Goal: Communication & Community: Answer question/provide support

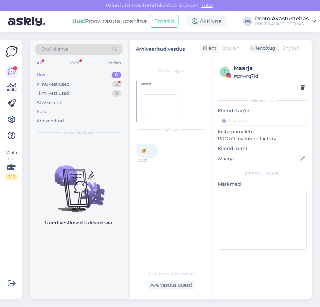
click at [161, 115] on div at bounding box center [160, 104] width 41 height 21
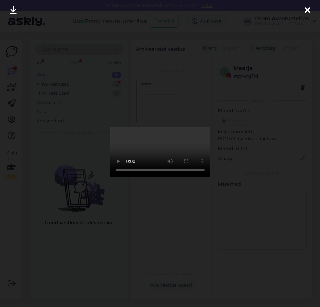
click at [305, 11] on icon at bounding box center [307, 10] width 5 height 9
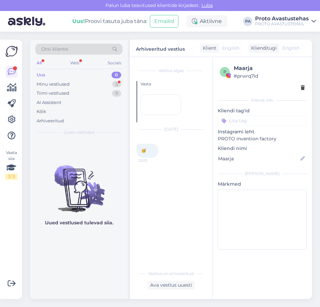
click at [42, 74] on div "Uus" at bounding box center [41, 75] width 9 height 7
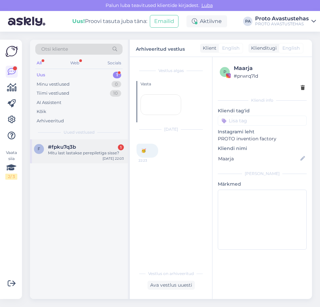
click at [83, 150] on div "Mitu last lastakse perepiletiga sisse?" at bounding box center [86, 153] width 76 height 6
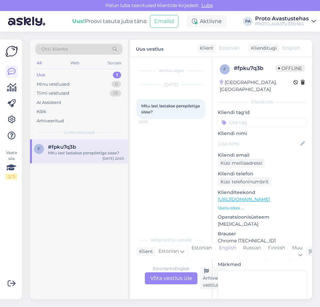
click at [177, 279] on div "Estonian to English Võta vestlus üle" at bounding box center [171, 278] width 53 height 12
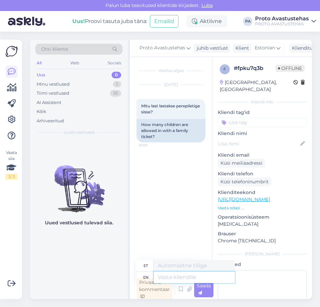
click at [189, 276] on textarea at bounding box center [194, 276] width 81 height 11
type textarea "Tere."
type textarea "Tere. [PERSON_NAME]"
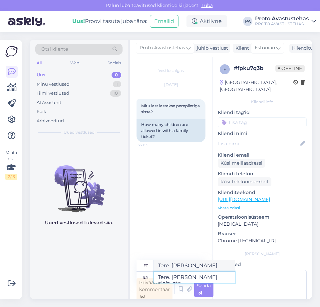
type textarea "Tere. [PERSON_NAME] olebvate"
type textarea "Tere. [PERSON_NAME] olevate"
type textarea "Tere. [PERSON_NAME] olevate lste"
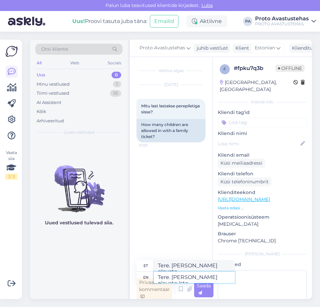
type textarea "Tere. [PERSON_NAME] olevate lste"
type textarea "Tere. [PERSON_NAME] olevate laste"
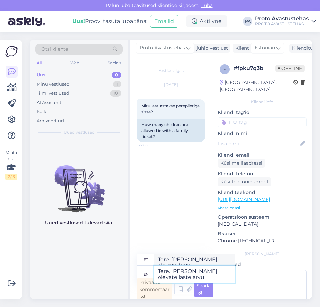
type textarea "Tere. [PERSON_NAME] olevate laste arvu"
type textarea "Tere. [PERSON_NAME] olevate laste arvu PROTO e"
type textarea "Tere. [PERSON_NAME] olevate laste arvu PROTO"
type textarea "Tere. [PERSON_NAME] olevate laste arvu PROTO ei p"
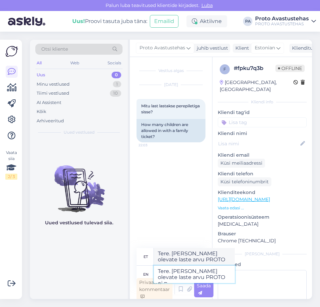
type textarea "Tere. [PERSON_NAME] olevate laste arvu PROTO ei"
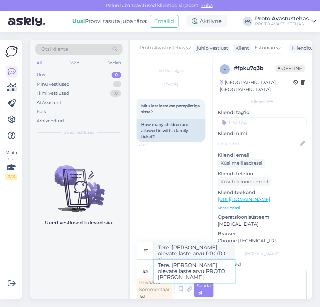
type textarea "Tere. [PERSON_NAME] olevate laste arvu PROTO [PERSON_NAME]."
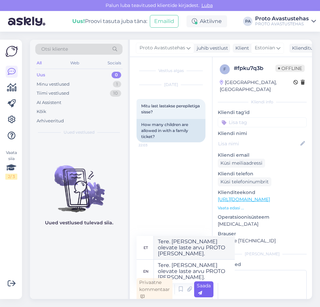
click at [206, 291] on div "Saada" at bounding box center [203, 289] width 19 height 16
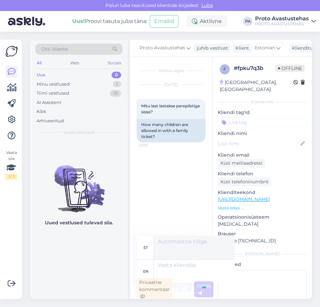
scroll to position [2, 0]
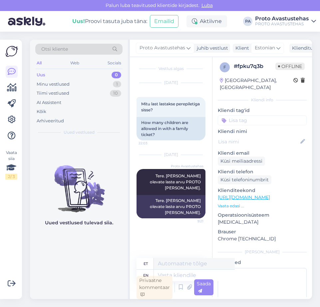
click at [42, 75] on div "Uus" at bounding box center [41, 75] width 9 height 7
click at [54, 83] on div "Minu vestlused" at bounding box center [53, 84] width 33 height 7
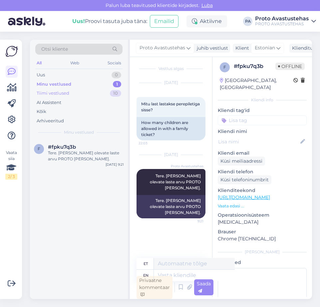
click at [57, 91] on div "Tiimi vestlused" at bounding box center [53, 93] width 33 height 7
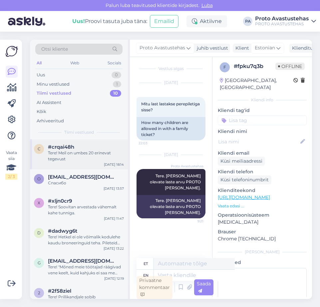
click at [71, 152] on div "Tere! Meil on umbes 20 erinevat tegevust" at bounding box center [86, 156] width 76 height 12
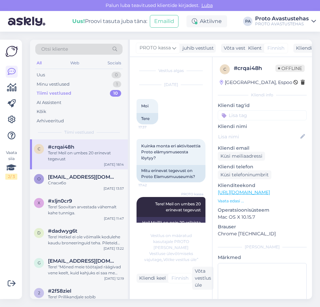
scroll to position [13, 0]
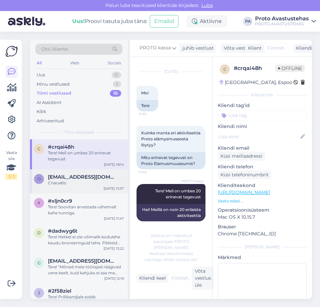
click at [71, 181] on div "Спасибо" at bounding box center [86, 183] width 76 height 6
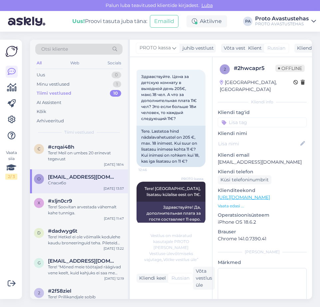
scroll to position [0, 0]
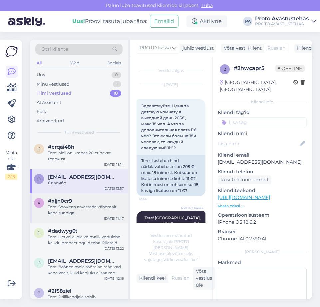
click at [60, 210] on div "Tere! Soovitan arvestada vähemalt kahe tunniga." at bounding box center [86, 210] width 76 height 12
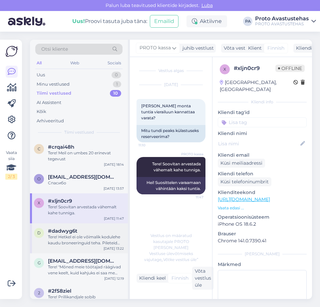
click at [78, 242] on div "Tere! Hetkel ei ole võimalik kodulehe kaudu broneeringuid teha. Pileteid saab o…" at bounding box center [86, 240] width 76 height 12
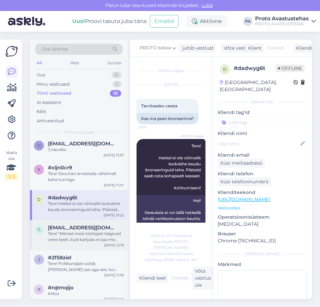
click at [83, 240] on div "Tere! "Mõned meie töötajad räägivad vene keelt, kuid kahjuks ei saa me alati ga…" at bounding box center [86, 236] width 76 height 12
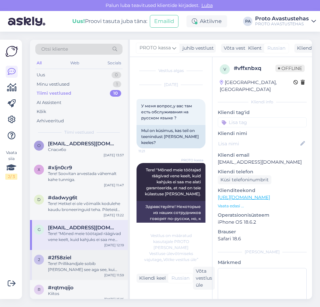
click at [83, 265] on div "Tere! Prillikandjale sobib [PERSON_NAME] see aga see, kui mugav teil on olla VR…" at bounding box center [86, 266] width 76 height 12
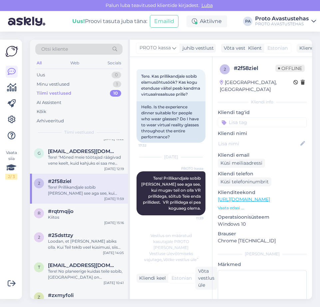
scroll to position [122, 0]
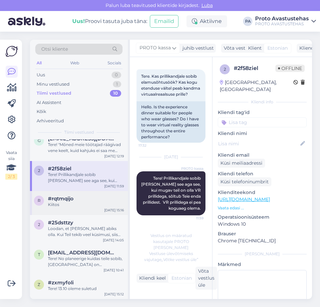
click at [66, 194] on div "r #rqtmqijo Kiitos [DATE] 15:16" at bounding box center [79, 203] width 98 height 24
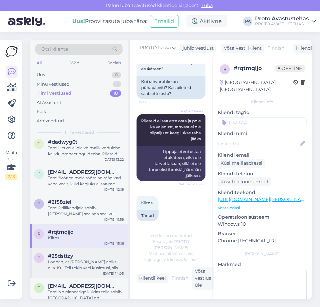
scroll to position [0, 0]
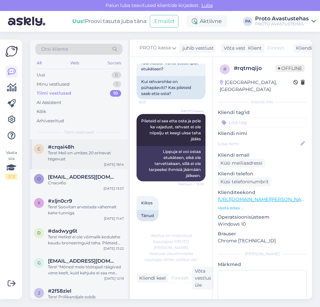
click at [59, 155] on div "Tere! Meil on umbes 20 erinevat tegevust" at bounding box center [86, 156] width 76 height 12
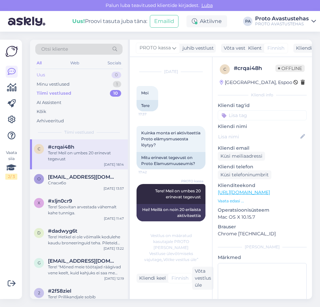
click at [44, 71] on div "Uus 0" at bounding box center [78, 74] width 87 height 9
